Goal: Navigation & Orientation: Find specific page/section

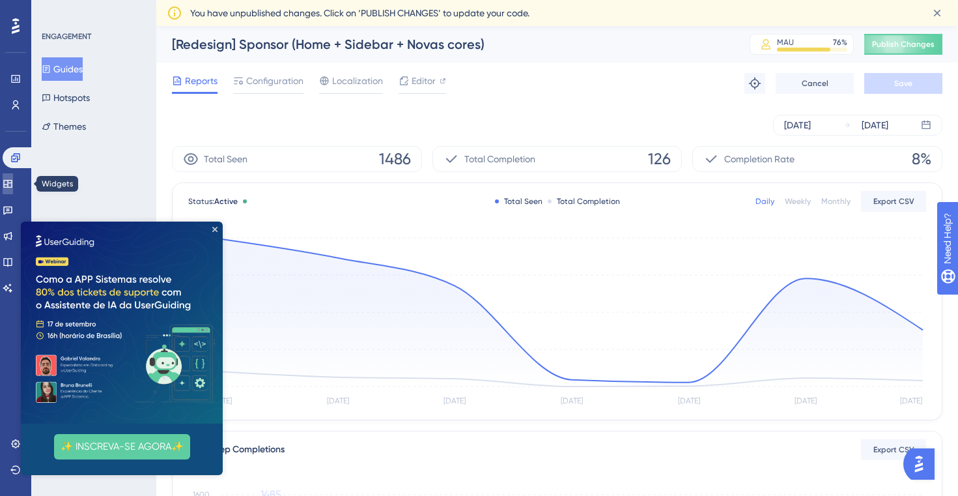
click at [13, 185] on icon at bounding box center [8, 183] width 10 height 10
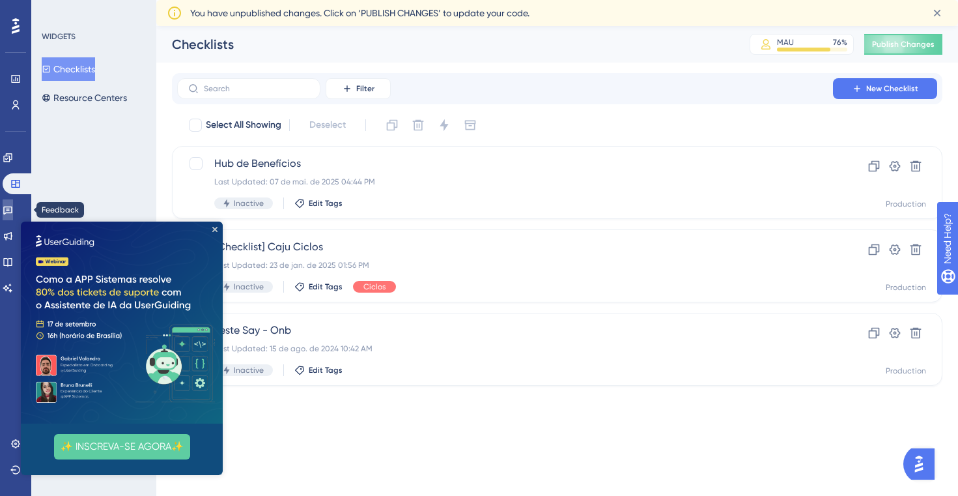
click at [13, 205] on icon at bounding box center [8, 209] width 10 height 10
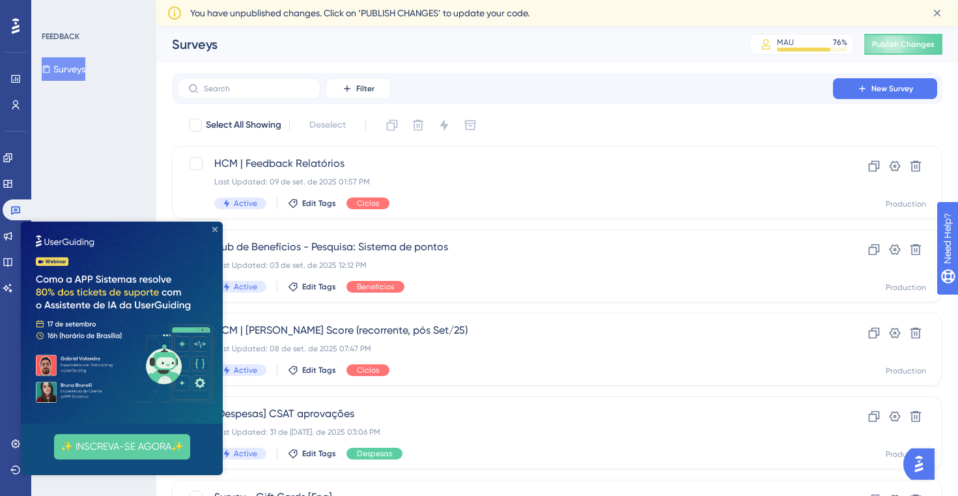
click at [216, 228] on icon "Close Preview" at bounding box center [214, 229] width 5 height 5
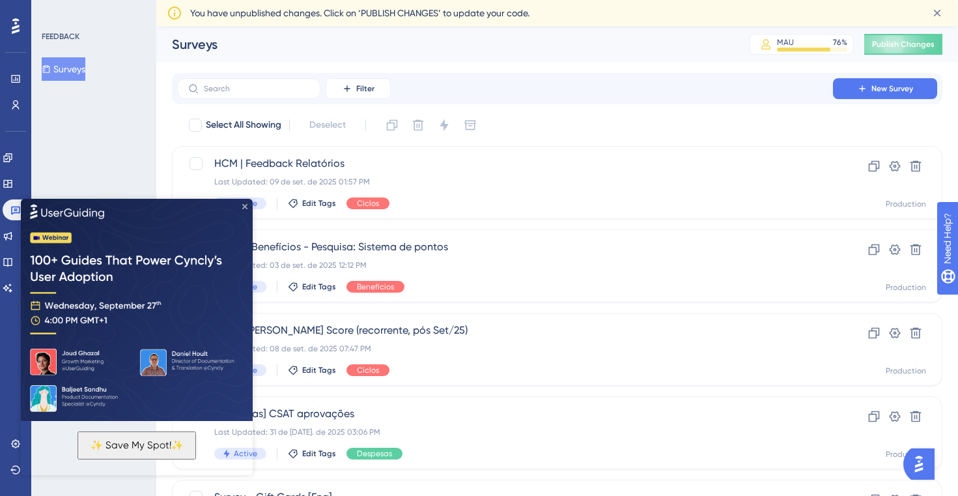
click at [244, 204] on icon "Close Preview" at bounding box center [244, 205] width 5 height 5
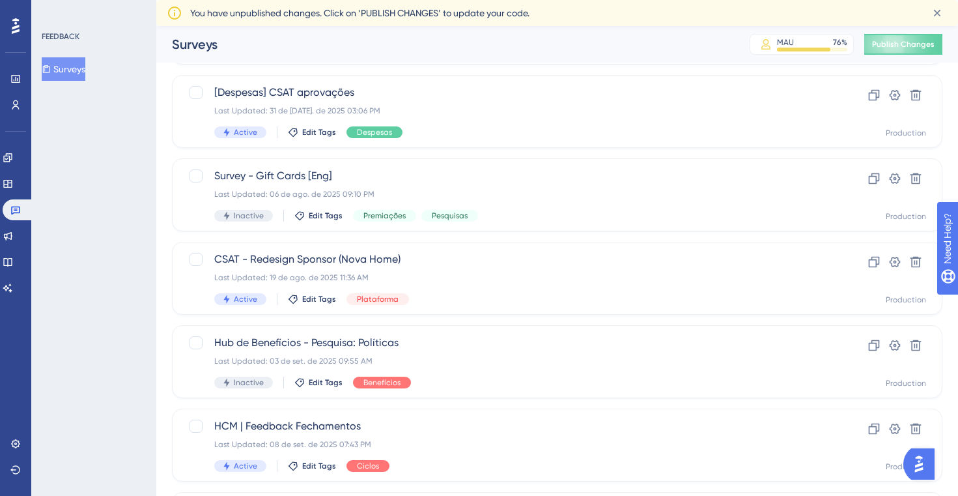
scroll to position [320, 0]
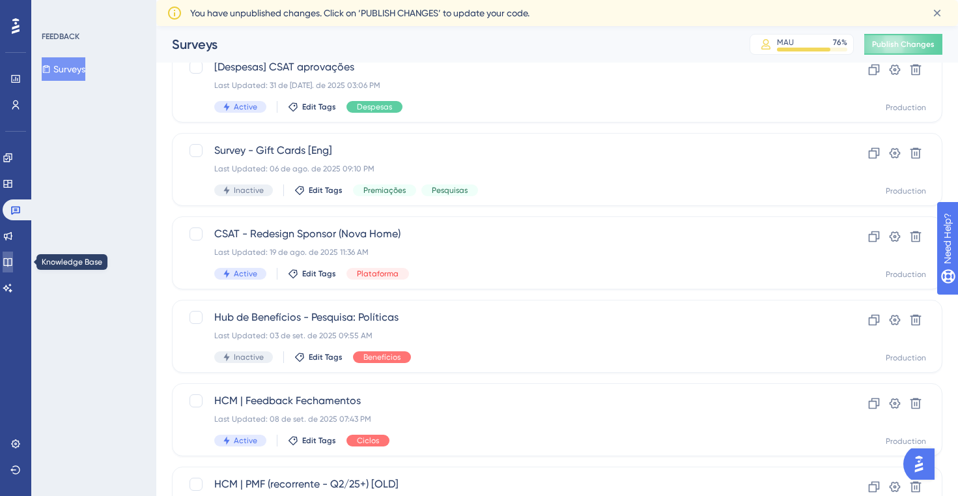
click at [13, 262] on link at bounding box center [8, 261] width 10 height 21
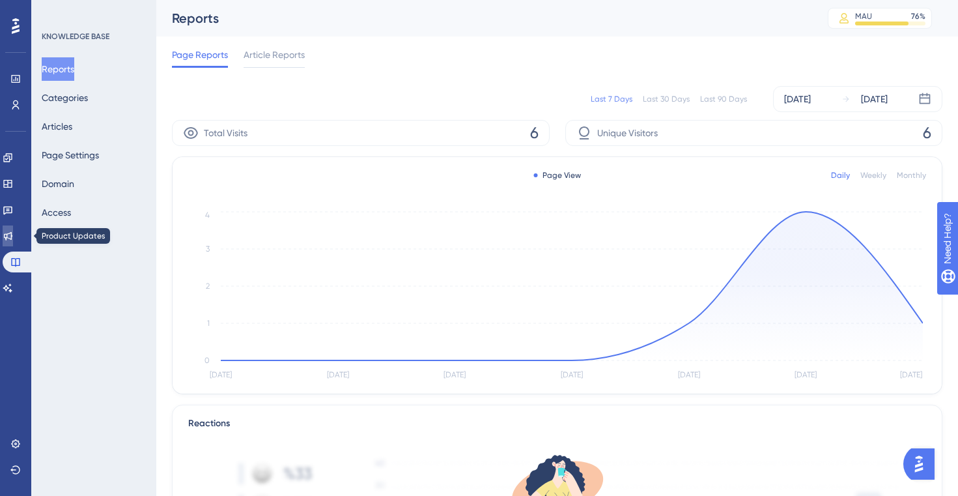
click at [13, 237] on link at bounding box center [8, 235] width 10 height 21
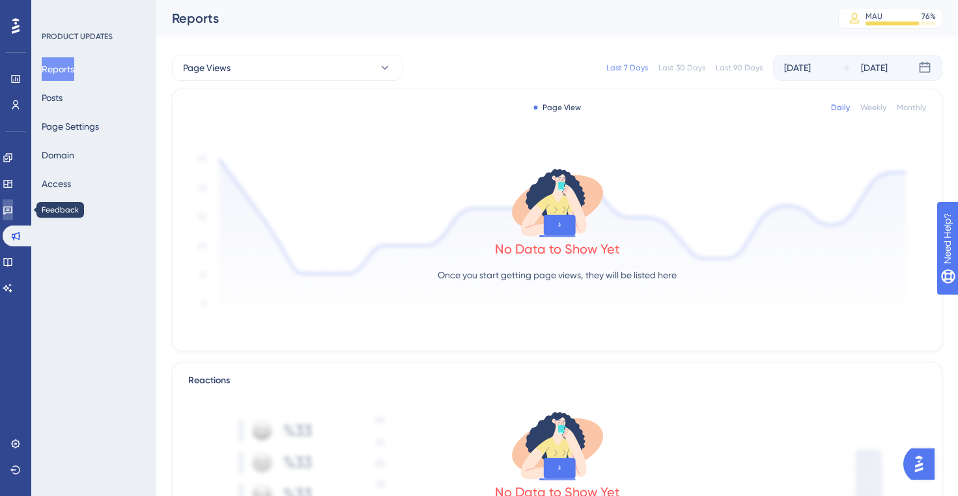
click at [13, 210] on link at bounding box center [8, 209] width 10 height 21
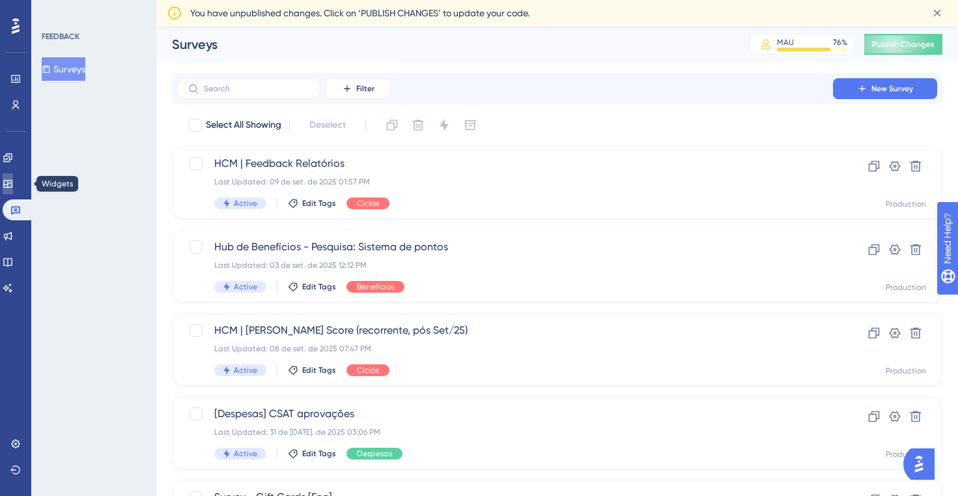
click at [13, 186] on icon at bounding box center [8, 183] width 10 height 10
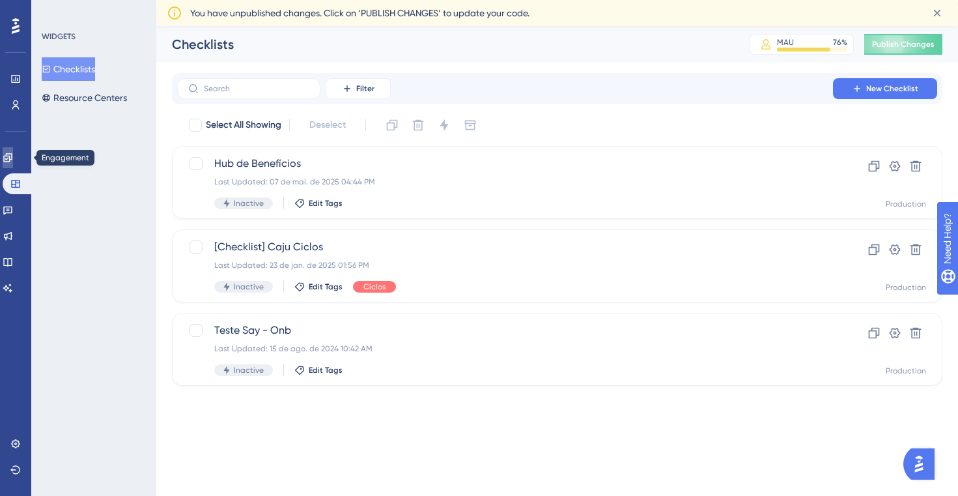
click at [12, 153] on icon at bounding box center [7, 157] width 8 height 8
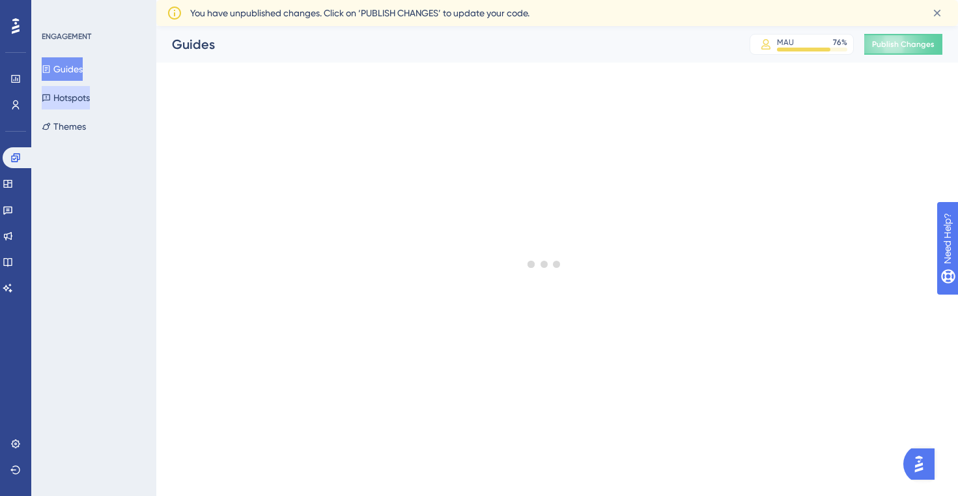
click at [88, 101] on button "Hotspots" at bounding box center [66, 97] width 48 height 23
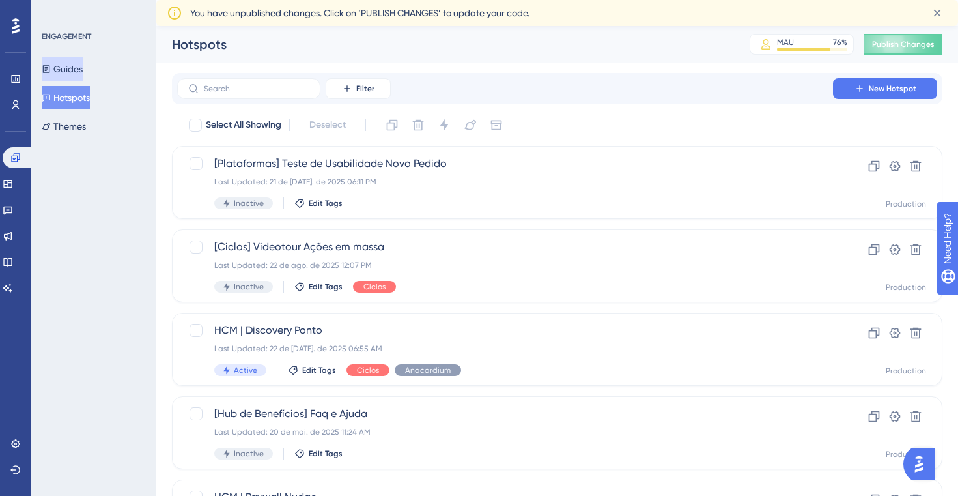
click at [83, 70] on button "Guides" at bounding box center [62, 68] width 41 height 23
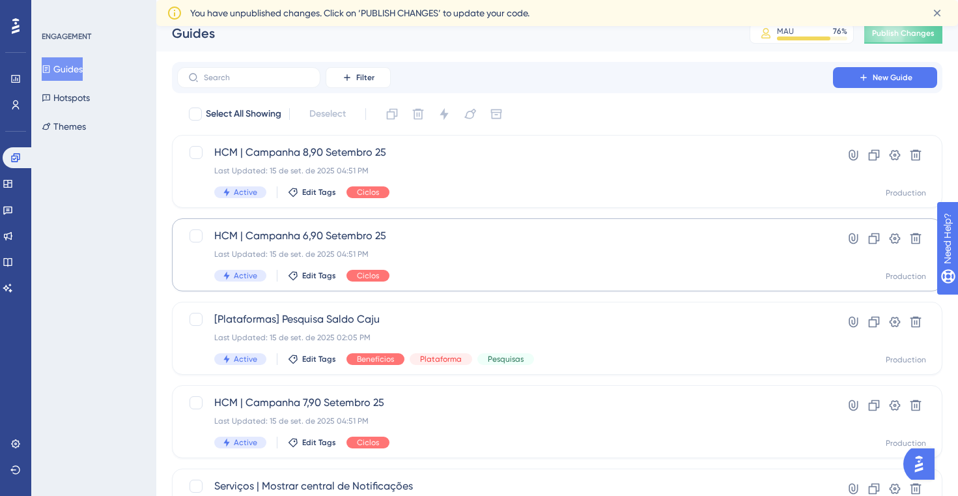
scroll to position [4, 0]
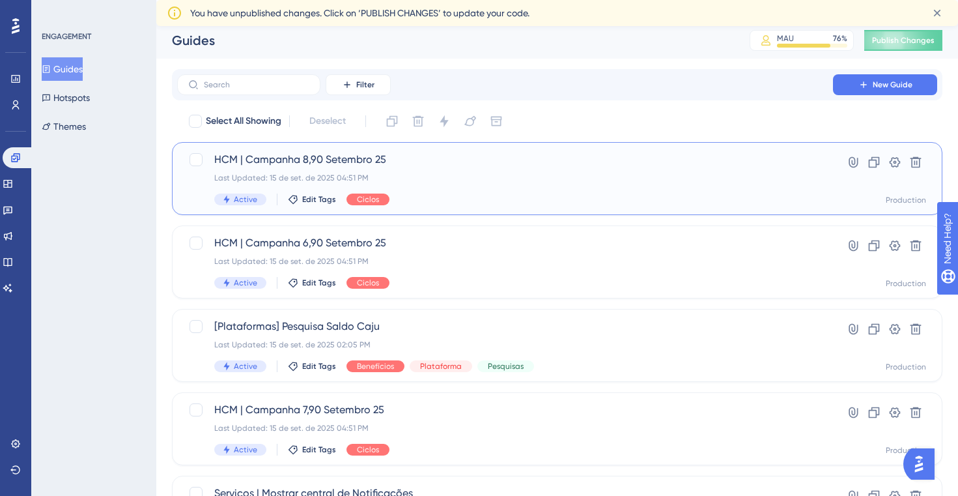
click at [370, 166] on span "HCM | Campanha 8,90 Setembro 25" at bounding box center [504, 160] width 581 height 16
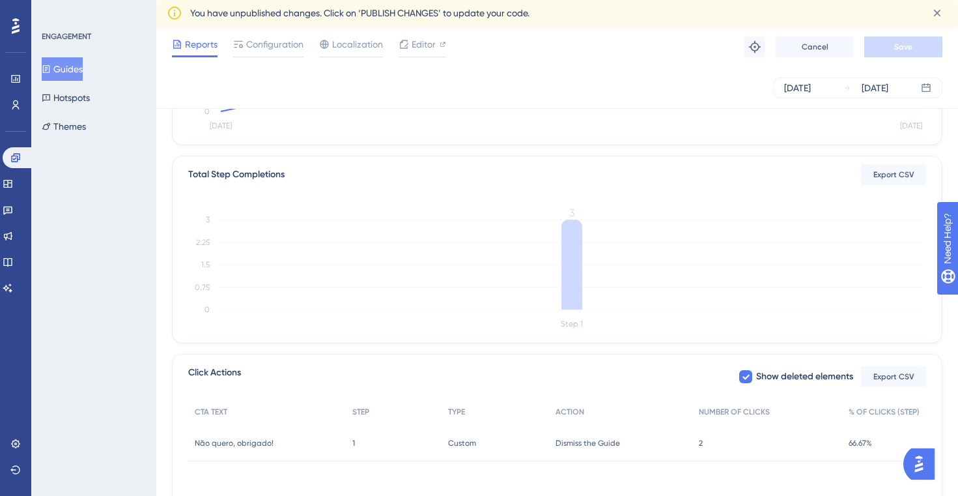
scroll to position [250, 0]
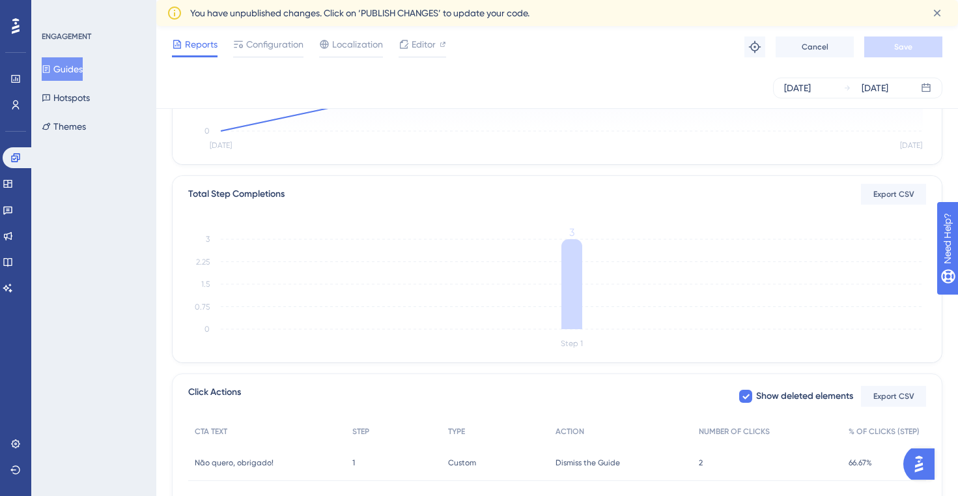
click at [83, 68] on button "Guides" at bounding box center [62, 68] width 41 height 23
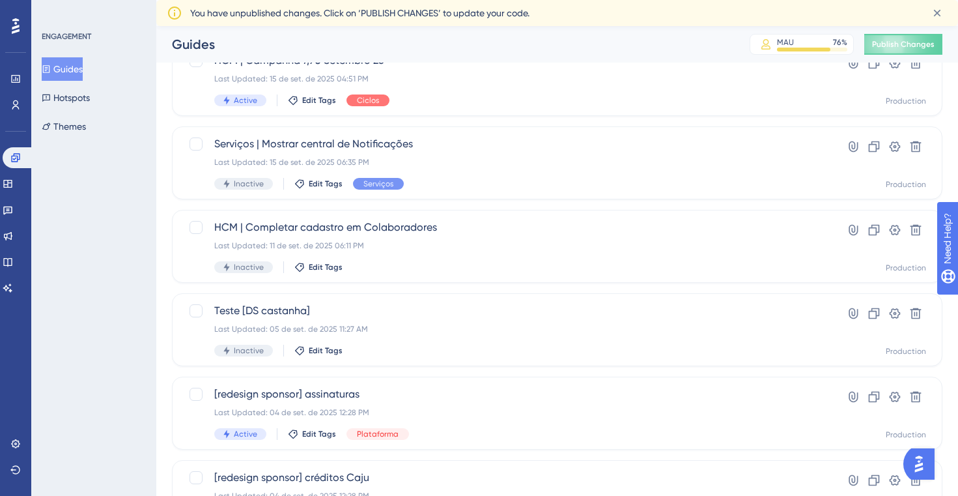
scroll to position [333, 0]
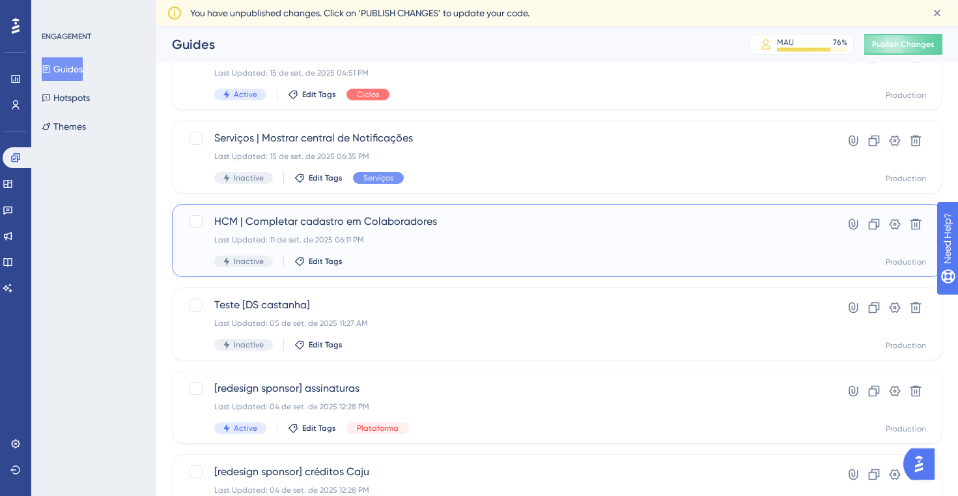
click at [395, 244] on div "Last Updated: 11 de set. de 2025 06:11 PM" at bounding box center [504, 239] width 581 height 10
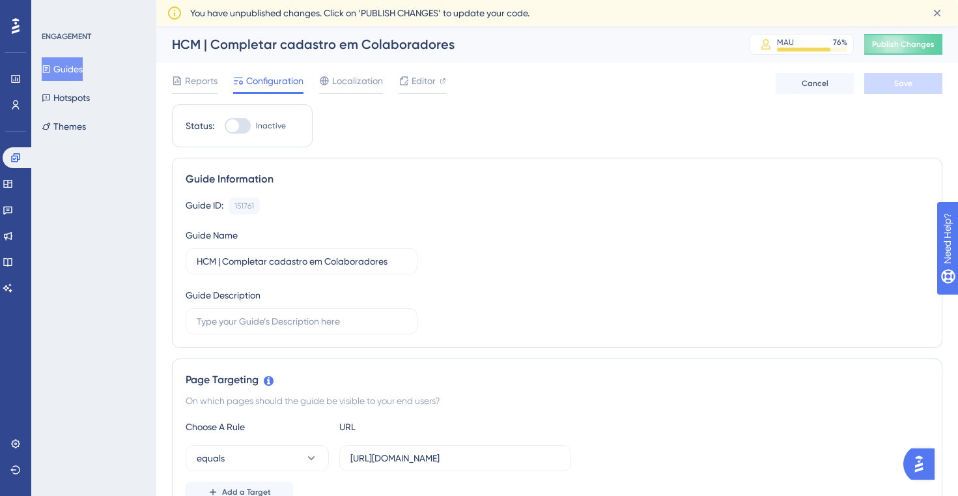
click at [70, 70] on button "Guides" at bounding box center [62, 68] width 41 height 23
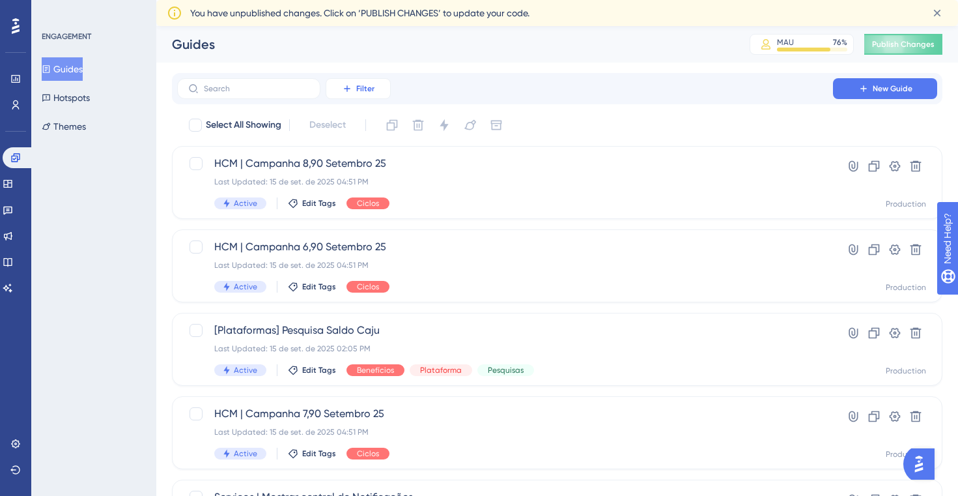
click at [356, 87] on span "Filter" at bounding box center [365, 88] width 18 height 10
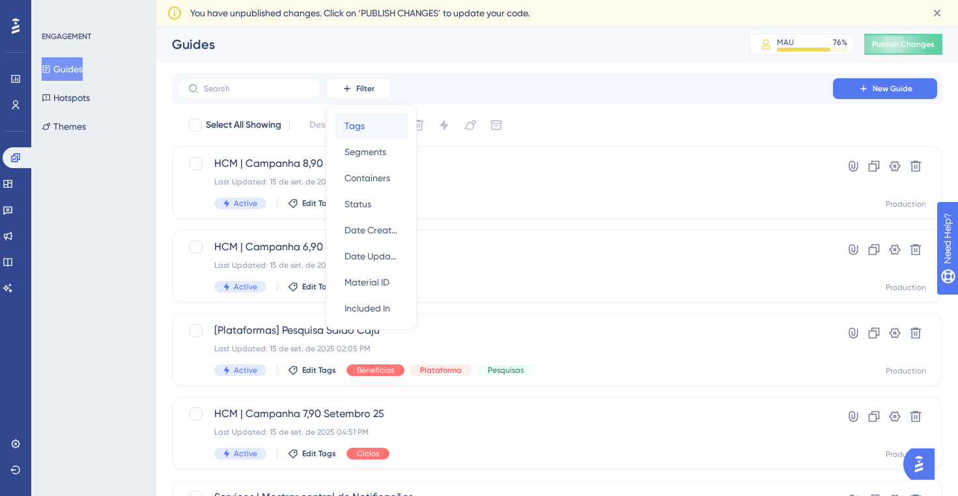
click at [361, 120] on span "Tags" at bounding box center [354, 126] width 20 height 16
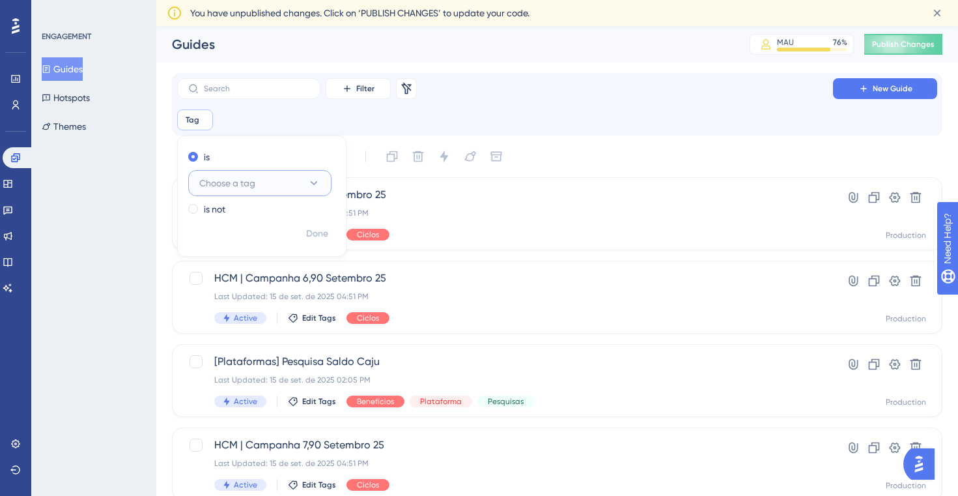
click at [283, 185] on button "Choose a tag" at bounding box center [259, 183] width 143 height 26
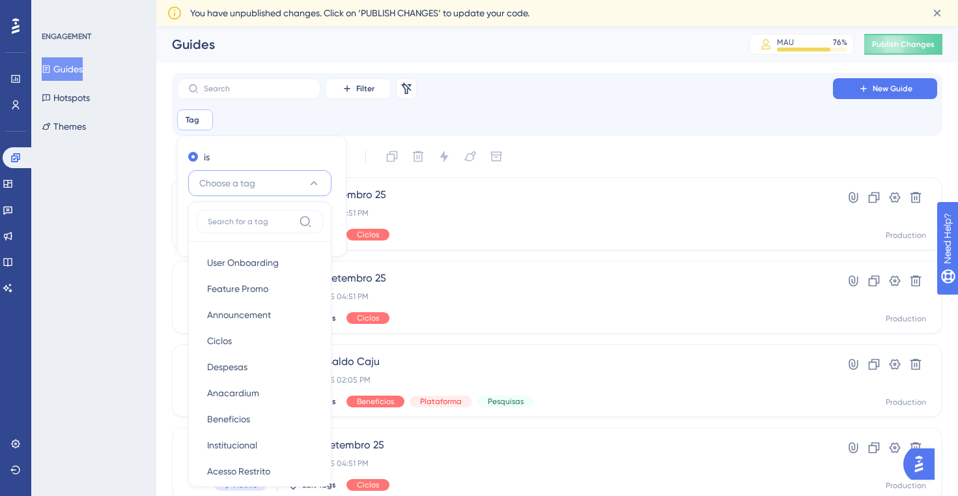
scroll to position [95, 0]
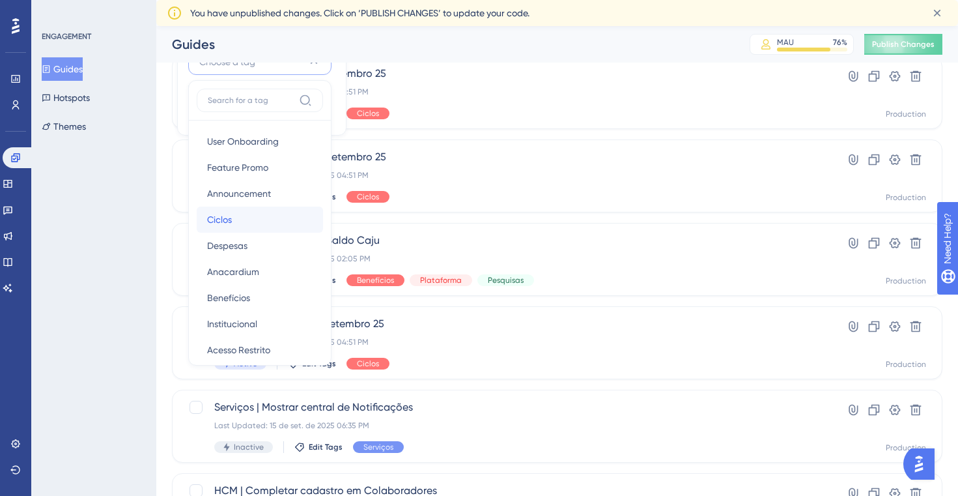
click at [269, 217] on div "Ciclos Ciclos" at bounding box center [259, 219] width 105 height 26
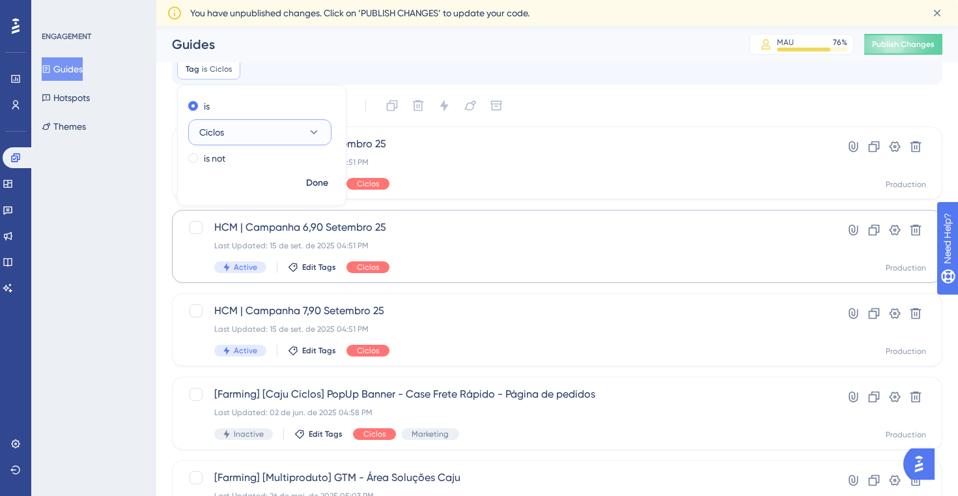
scroll to position [0, 0]
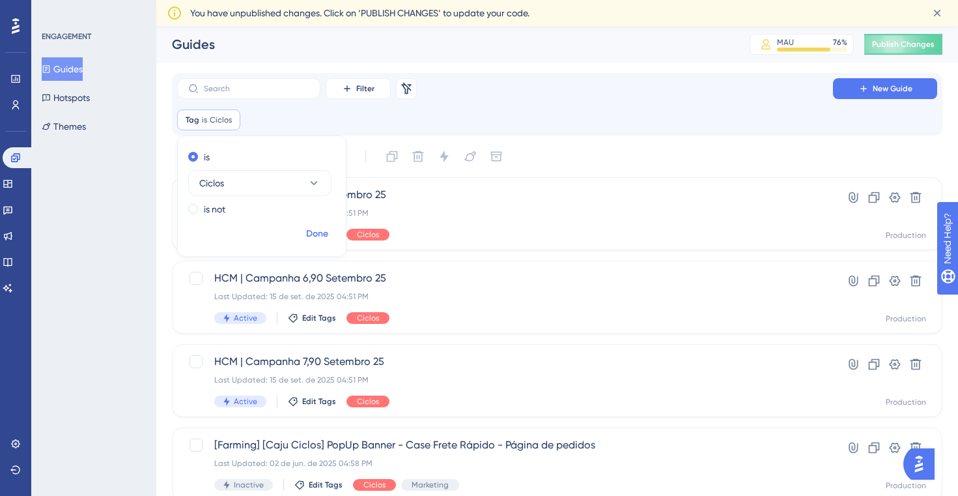
click at [320, 231] on span "Done" at bounding box center [317, 234] width 22 height 16
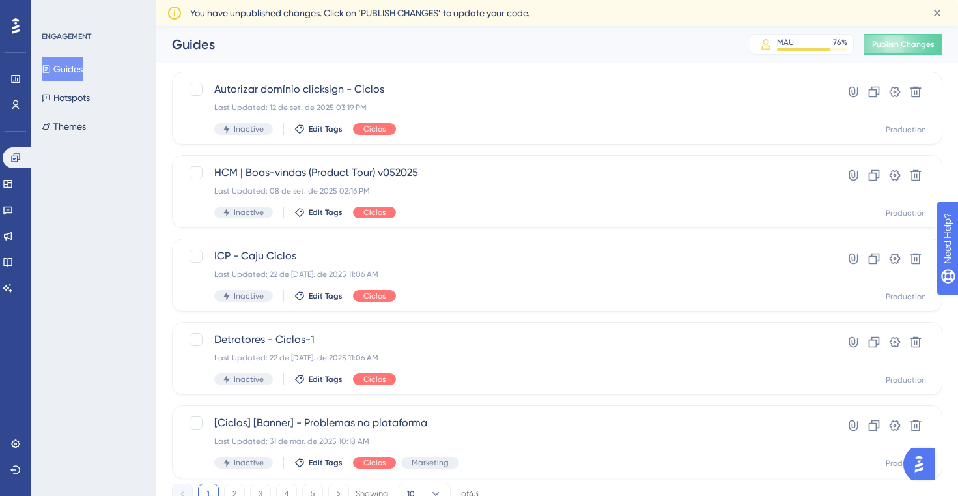
scroll to position [504, 0]
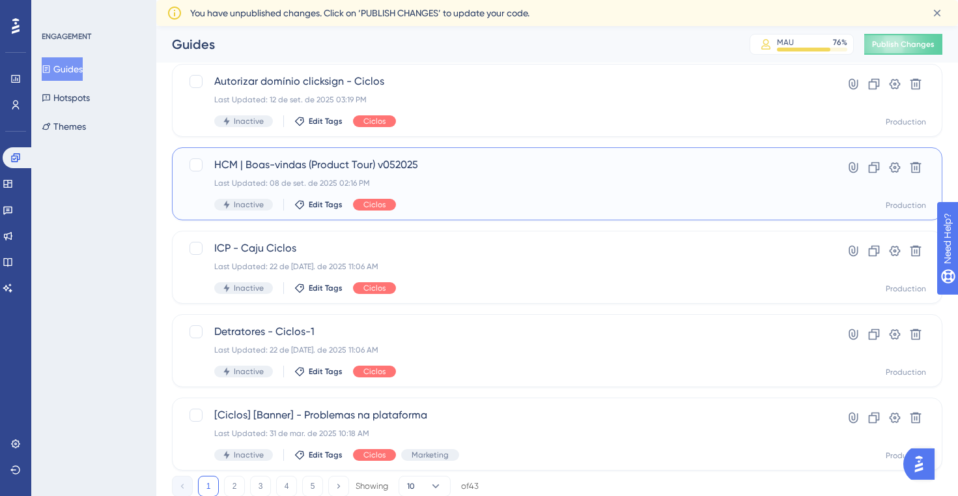
click at [443, 185] on div "Last Updated: 08 de set. de 2025 02:16 PM" at bounding box center [504, 183] width 581 height 10
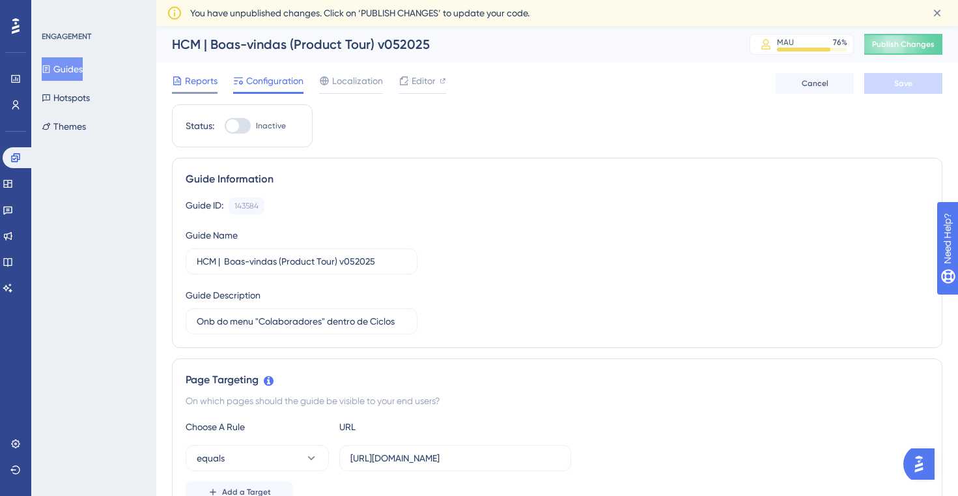
click at [197, 83] on span "Reports" at bounding box center [201, 81] width 33 height 16
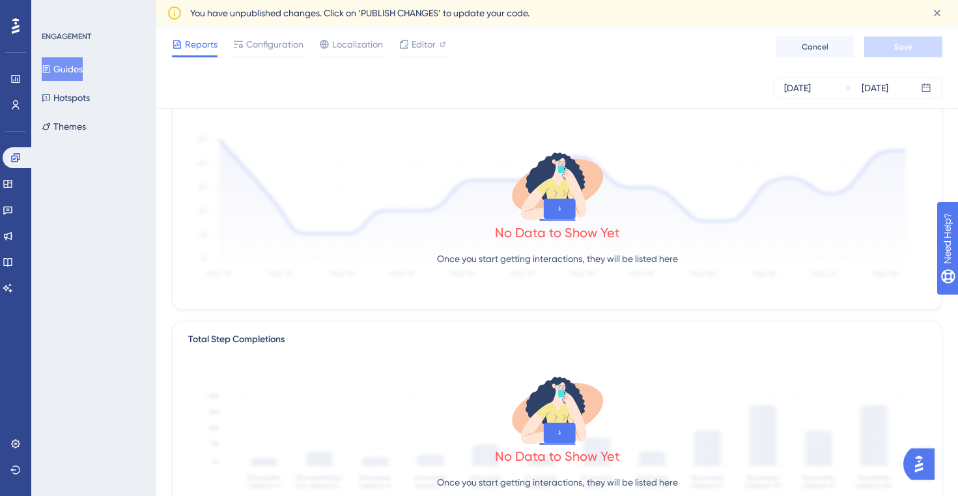
scroll to position [79, 0]
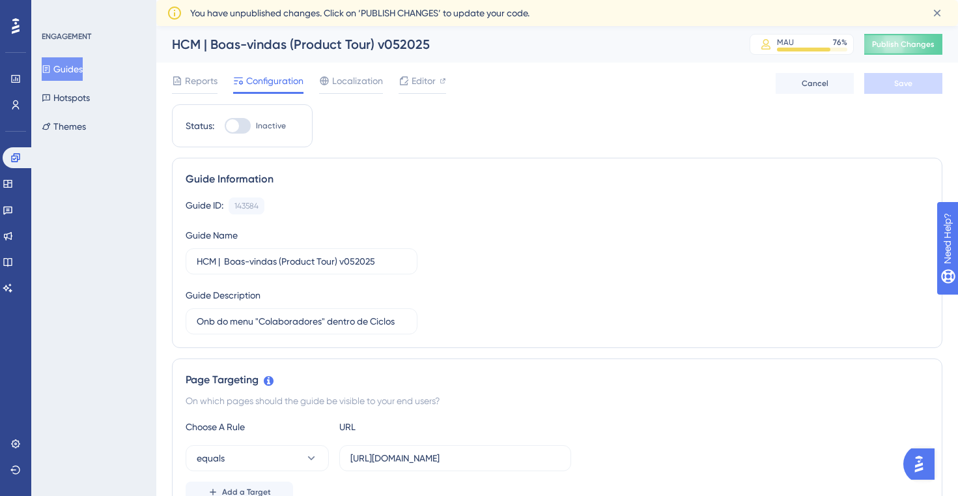
click at [83, 70] on button "Guides" at bounding box center [62, 68] width 41 height 23
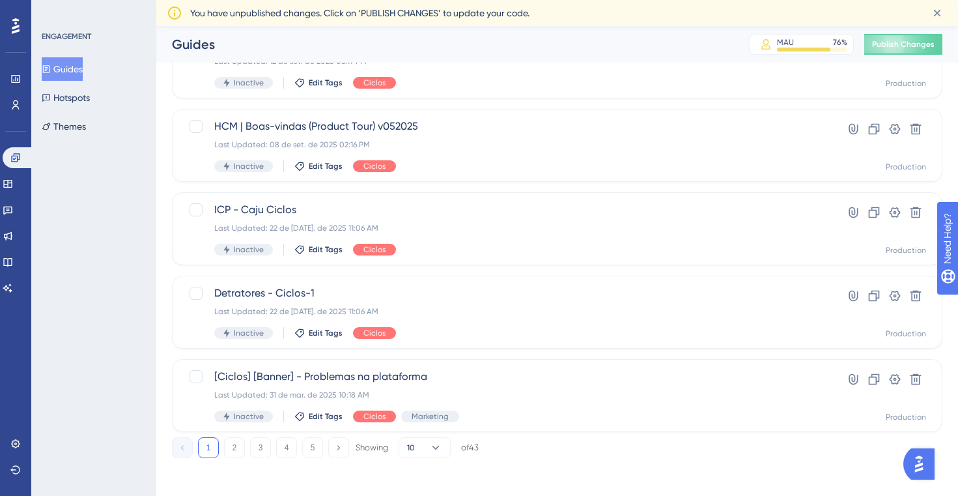
scroll to position [546, 0]
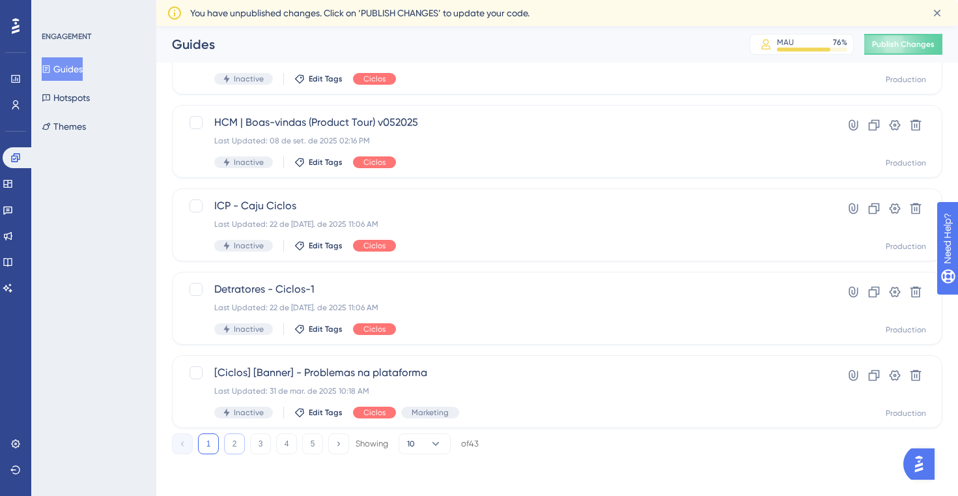
click at [231, 446] on button "2" at bounding box center [234, 443] width 21 height 21
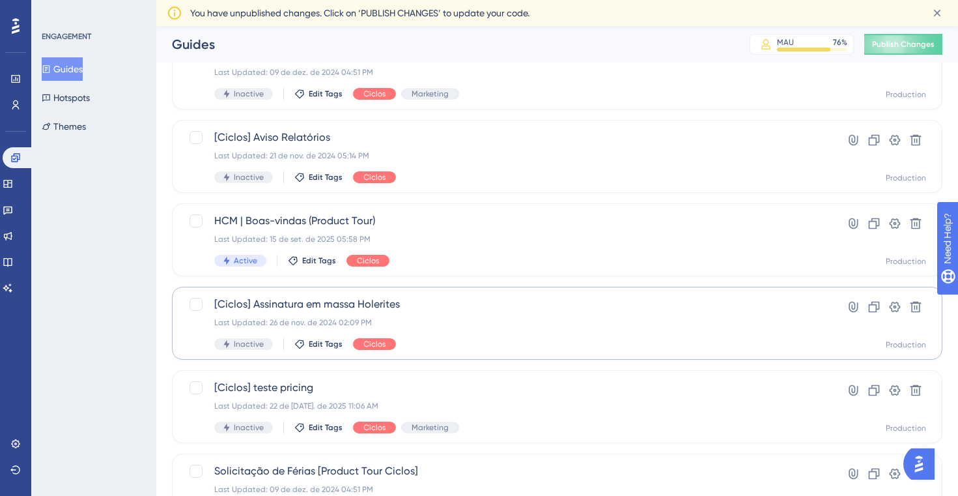
scroll to position [449, 0]
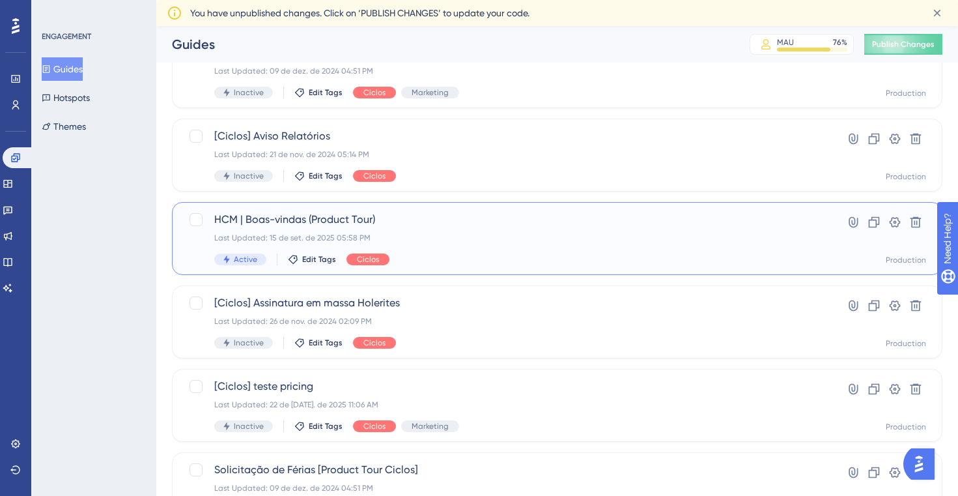
click at [384, 224] on span "HCM | Boas-vindas (Product Tour)" at bounding box center [504, 220] width 581 height 16
